Goal: Learn about a topic

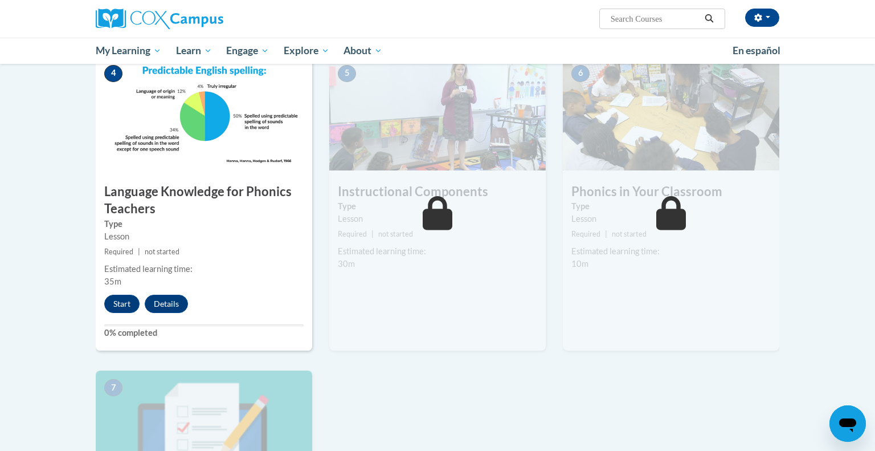
scroll to position [541, 0]
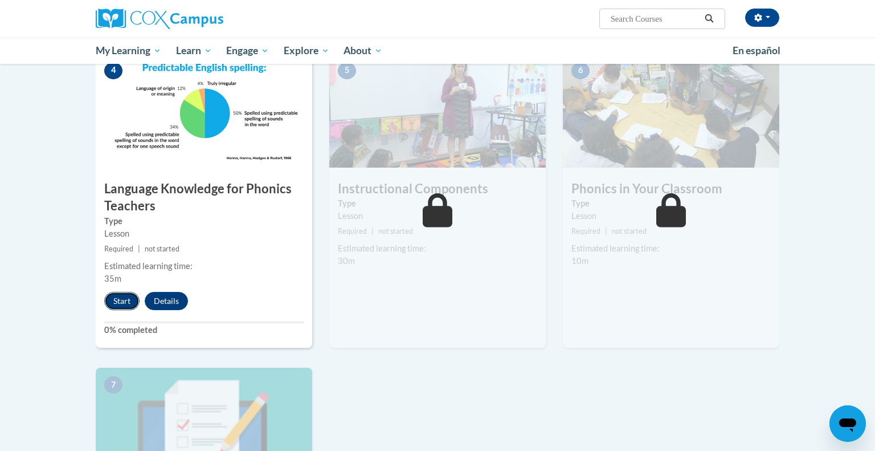
click at [119, 300] on button "Start" at bounding box center [121, 301] width 35 height 18
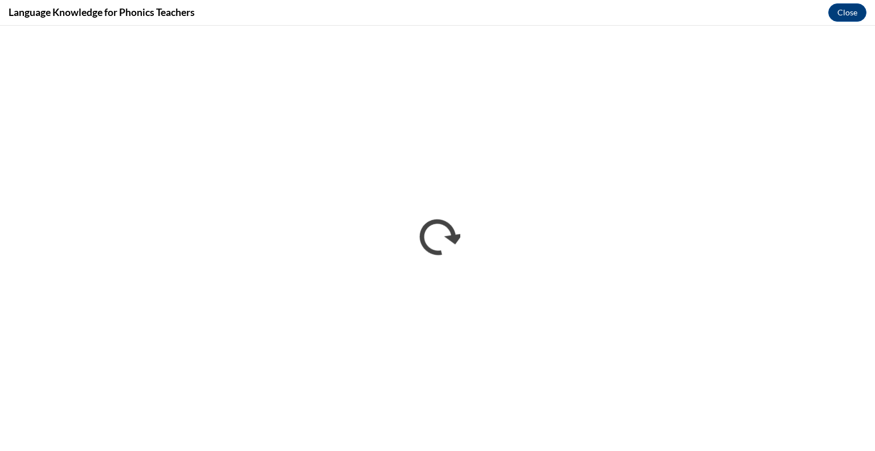
scroll to position [0, 0]
